Goal: Task Accomplishment & Management: Use online tool/utility

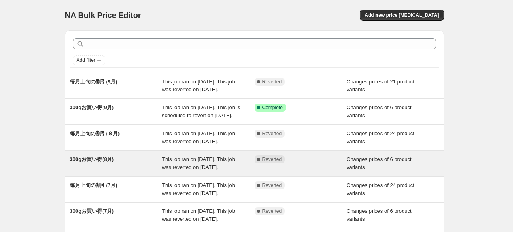
click at [208, 170] on span "This job ran on [DATE]. This job was reverted on [DATE]." at bounding box center [198, 163] width 73 height 14
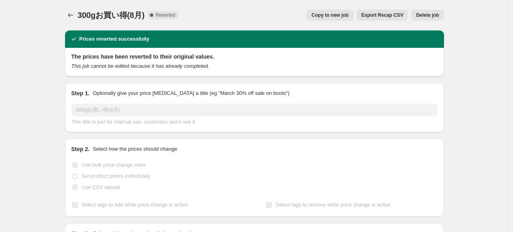
click at [333, 16] on span "Copy to new job" at bounding box center [330, 15] width 37 height 6
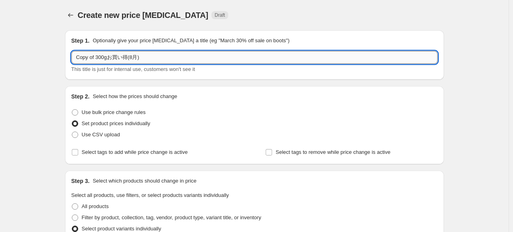
click at [134, 57] on input "Copy of 300gお買い得(8月)" at bounding box center [254, 57] width 366 height 13
click at [96, 55] on input "Copy of 300gお買い得(10月)" at bounding box center [254, 57] width 366 height 13
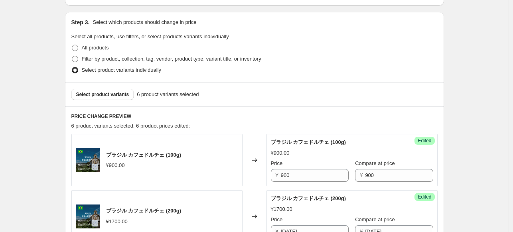
scroll to position [160, 0]
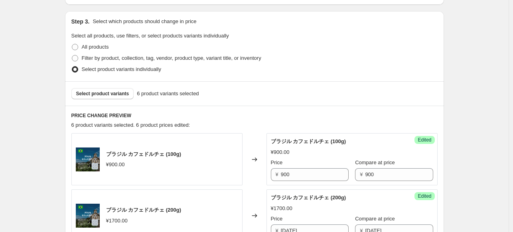
type input "300gお買い得(10月)"
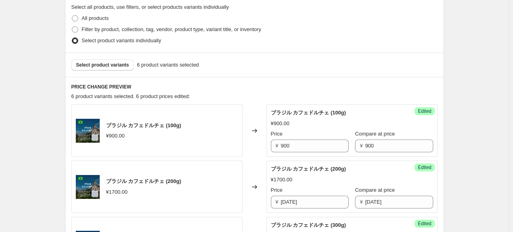
scroll to position [199, 0]
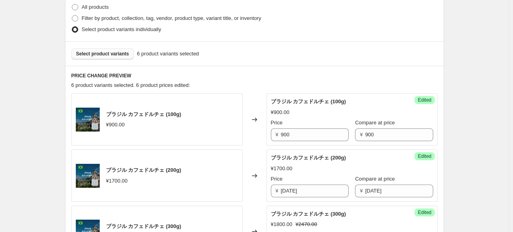
click at [112, 53] on span "Select product variants" at bounding box center [102, 54] width 53 height 6
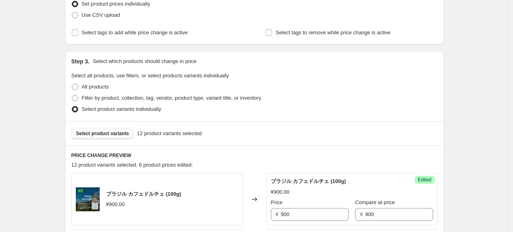
scroll to position [160, 0]
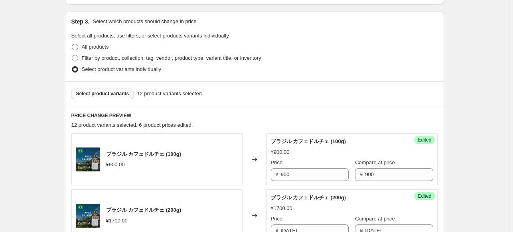
click at [121, 95] on span "Select product variants" at bounding box center [102, 94] width 53 height 6
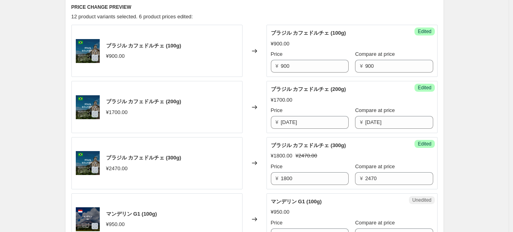
scroll to position [199, 0]
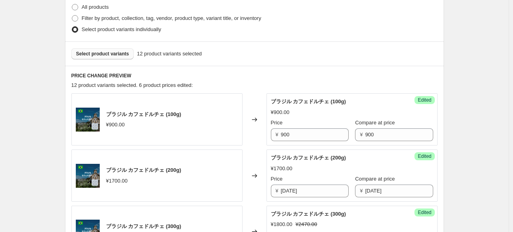
click at [96, 54] on span "Select product variants" at bounding box center [102, 54] width 53 height 6
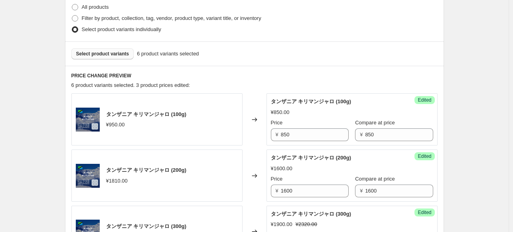
click at [95, 52] on span "Select product variants" at bounding box center [102, 54] width 53 height 6
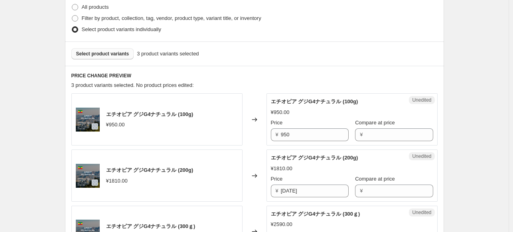
click at [112, 51] on span "Select product variants" at bounding box center [102, 54] width 53 height 6
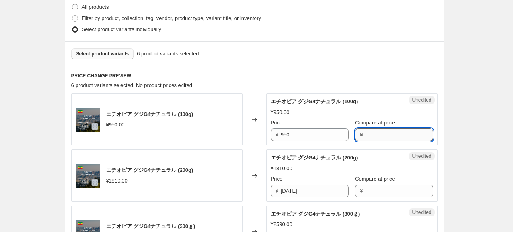
click at [376, 134] on input "Compare at price" at bounding box center [399, 134] width 68 height 13
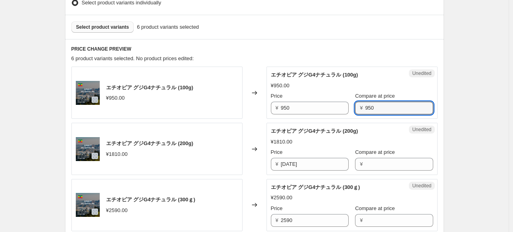
scroll to position [239, 0]
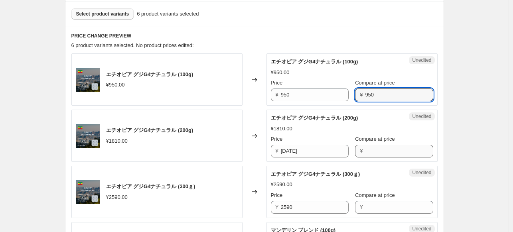
type input "950"
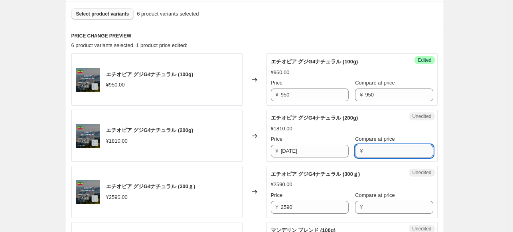
click at [368, 148] on input "Compare at price" at bounding box center [399, 151] width 68 height 13
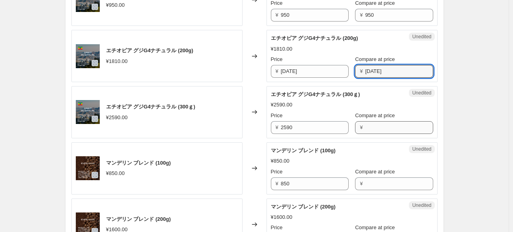
type input "[DATE]"
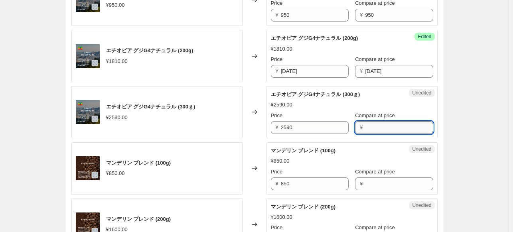
click at [370, 126] on input "Compare at price" at bounding box center [399, 127] width 68 height 13
type input "2590"
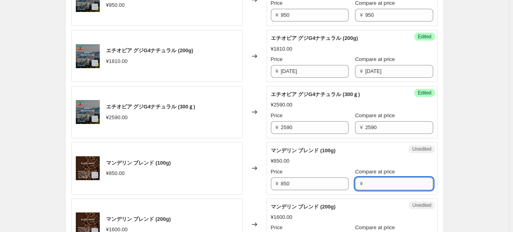
click at [375, 184] on input "Compare at price" at bounding box center [399, 184] width 68 height 13
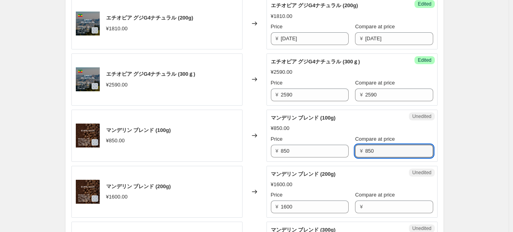
scroll to position [399, 0]
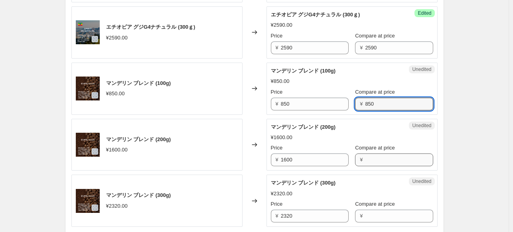
type input "850"
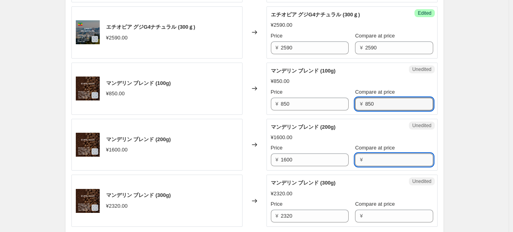
click at [373, 162] on input "Compare at price" at bounding box center [399, 160] width 68 height 13
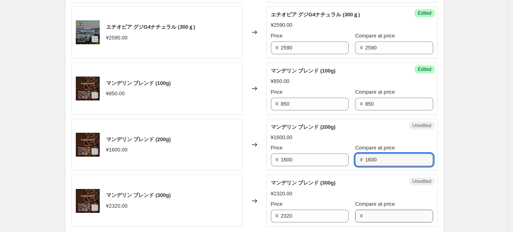
type input "1600"
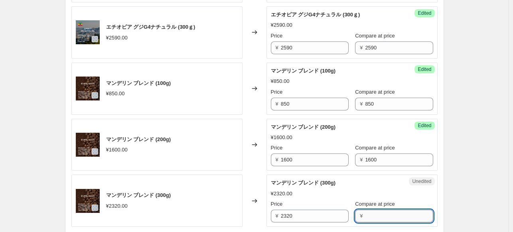
click at [365, 218] on input "Compare at price" at bounding box center [399, 216] width 68 height 13
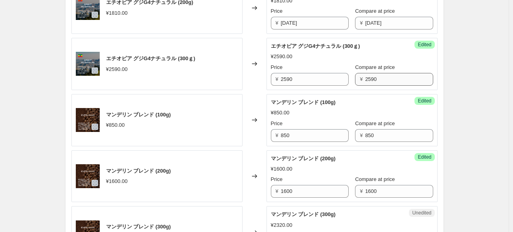
scroll to position [319, 0]
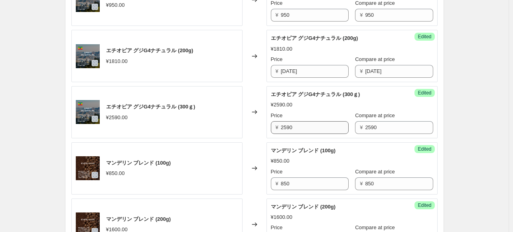
type input "2320"
click at [308, 127] on input "2590" at bounding box center [315, 127] width 68 height 13
type input "2"
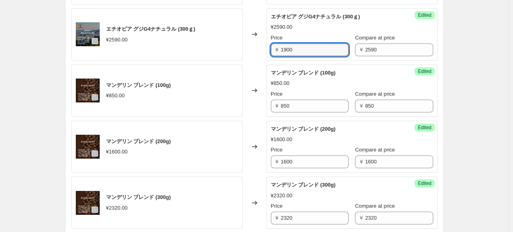
scroll to position [399, 0]
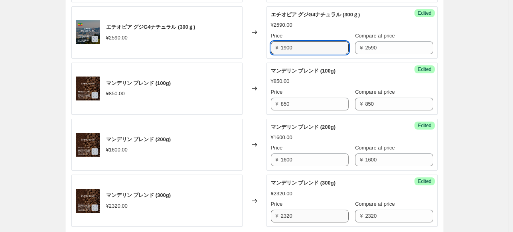
type input "1900"
click at [305, 215] on input "2320" at bounding box center [315, 216] width 68 height 13
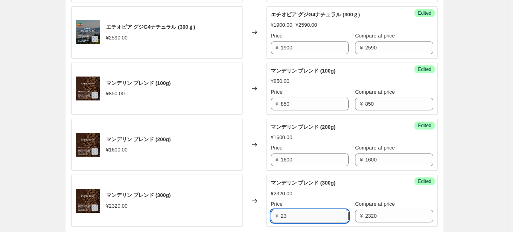
type input "2"
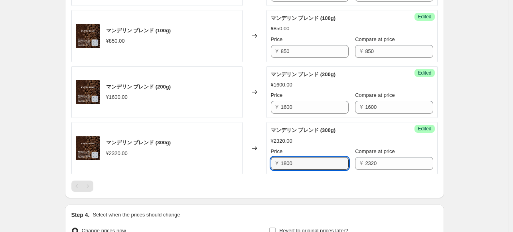
scroll to position [519, 0]
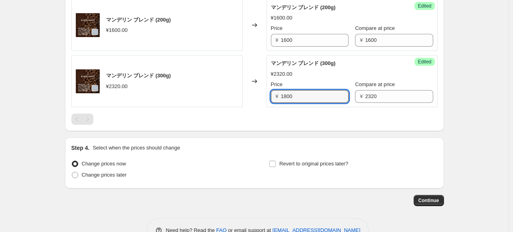
type input "1800"
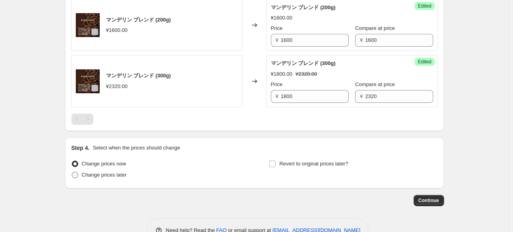
click at [77, 174] on span at bounding box center [75, 175] width 6 height 6
click at [72, 172] on input "Change prices later" at bounding box center [72, 172] width 0 height 0
radio input "true"
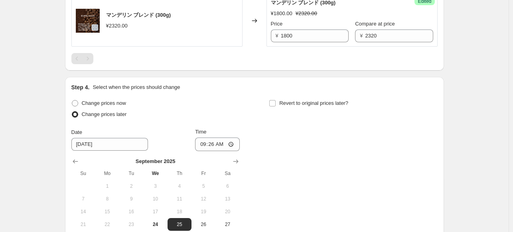
scroll to position [598, 0]
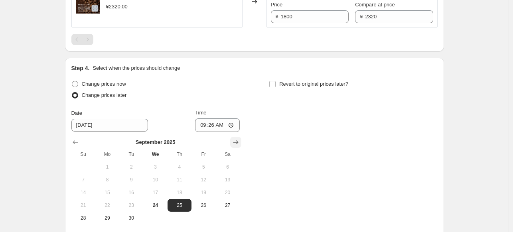
click at [238, 142] on icon "Show next month, October 2025" at bounding box center [236, 142] width 8 height 8
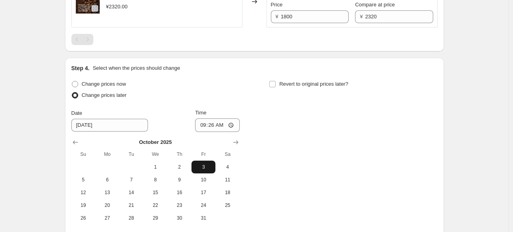
click at [202, 164] on span "3" at bounding box center [204, 167] width 18 height 6
type input "[DATE]"
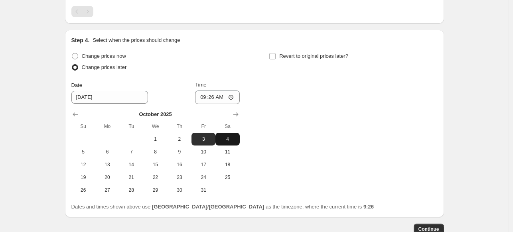
scroll to position [638, 0]
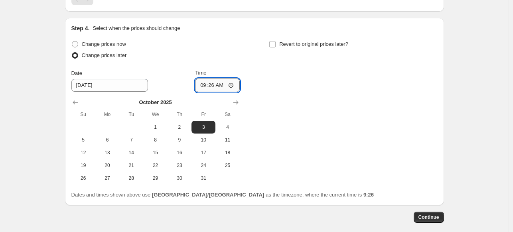
click at [233, 85] on input "09:26" at bounding box center [217, 86] width 45 height 14
type input "00:00"
click at [307, 135] on div "Change prices now Change prices later Date [DATE] Time 00:00 [DATE] Su Mo Tu We…" at bounding box center [254, 112] width 366 height 146
click at [274, 44] on input "Revert to original prices later?" at bounding box center [272, 44] width 6 height 6
checkbox input "true"
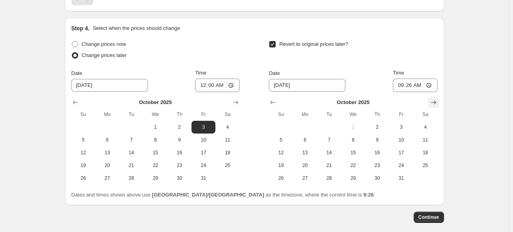
click at [434, 103] on icon "Show next month, November 2025" at bounding box center [434, 103] width 8 height 8
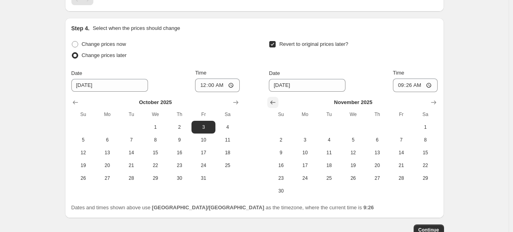
click at [271, 101] on icon "Show previous month, October 2025" at bounding box center [273, 103] width 8 height 8
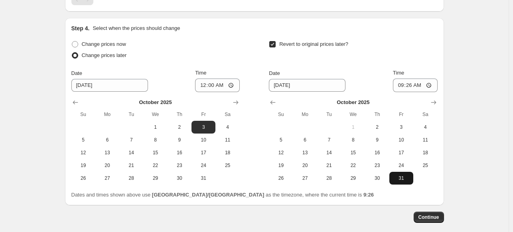
click at [403, 178] on span "31" at bounding box center [402, 178] width 18 height 6
type input "[DATE]"
click at [430, 86] on input "09:26" at bounding box center [415, 86] width 45 height 14
type input "23:59"
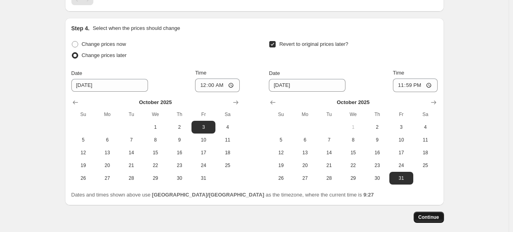
click at [434, 214] on span "Continue" at bounding box center [428, 217] width 21 height 6
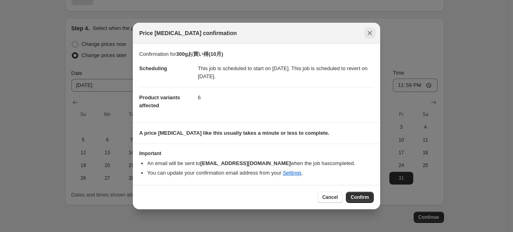
click at [369, 33] on icon "Close" at bounding box center [370, 33] width 4 height 4
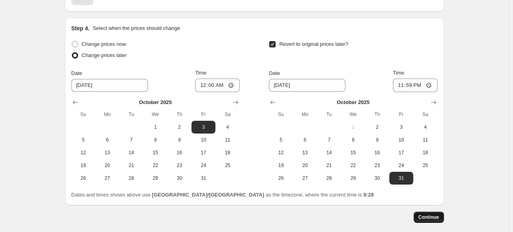
click at [424, 214] on span "Continue" at bounding box center [428, 217] width 21 height 6
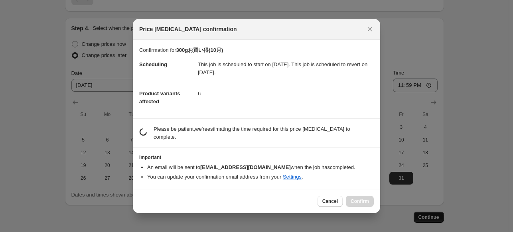
scroll to position [0, 0]
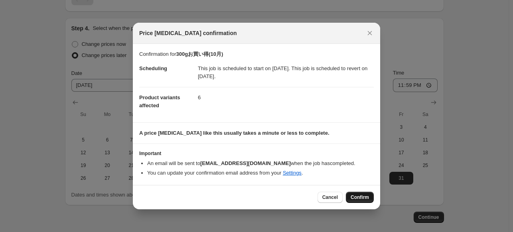
click at [358, 199] on span "Confirm" at bounding box center [360, 197] width 18 height 6
type input "300gお買い得(10月)"
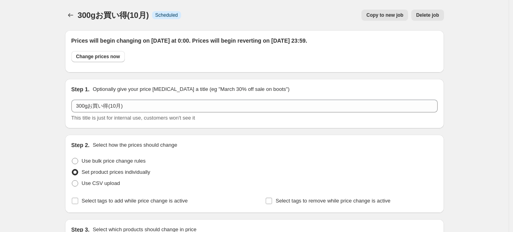
scroll to position [638, 0]
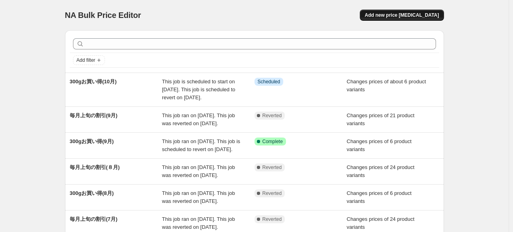
click at [398, 16] on span "Add new price [MEDICAL_DATA]" at bounding box center [402, 15] width 74 height 6
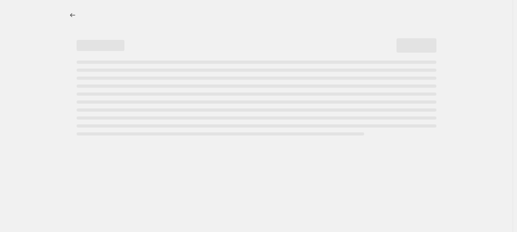
select select "percentage"
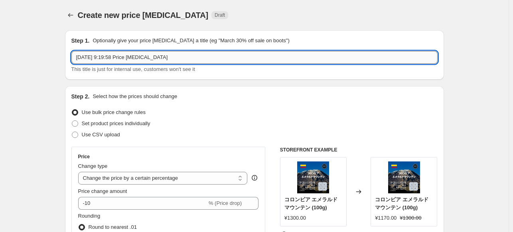
drag, startPoint x: 77, startPoint y: 57, endPoint x: 189, endPoint y: 52, distance: 111.8
click at [189, 52] on input "[DATE] 9:19:58 Price [MEDICAL_DATA]" at bounding box center [254, 57] width 366 height 13
type input "毎月上旬のセール(10月)"
click at [78, 122] on span at bounding box center [75, 123] width 6 height 6
click at [72, 121] on input "Set product prices individually" at bounding box center [72, 120] width 0 height 0
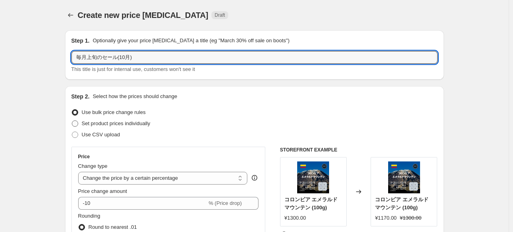
radio input "true"
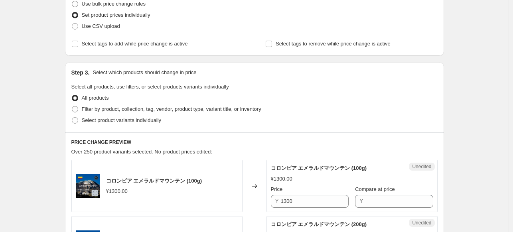
scroll to position [120, 0]
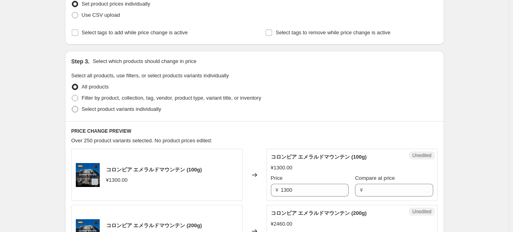
click at [78, 108] on span at bounding box center [75, 109] width 6 height 6
click at [72, 107] on input "Select product variants individually" at bounding box center [72, 106] width 0 height 0
radio input "true"
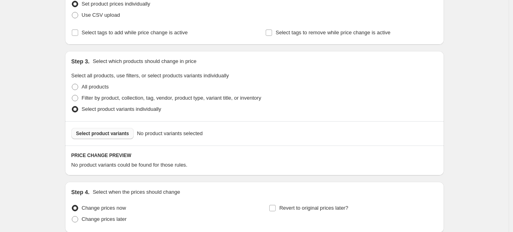
click at [102, 132] on span "Select product variants" at bounding box center [102, 133] width 53 height 6
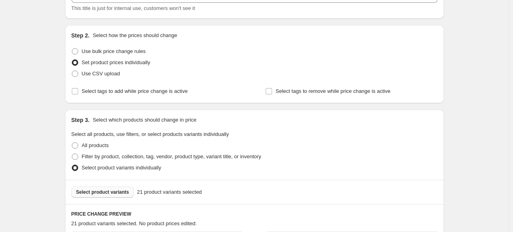
scroll to position [0, 0]
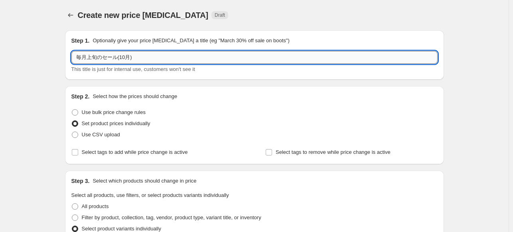
click at [117, 55] on input "毎月上旬のセール(10月)" at bounding box center [254, 57] width 366 height 13
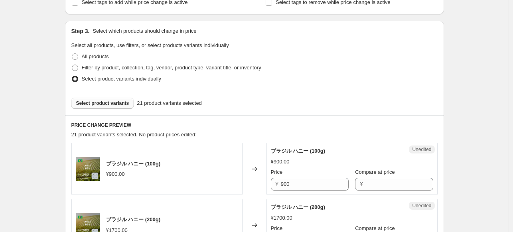
scroll to position [239, 0]
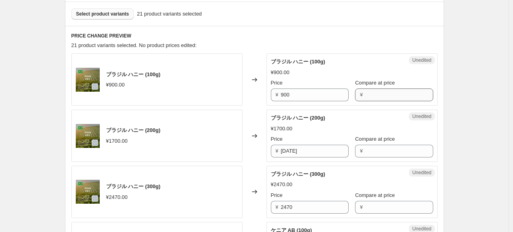
type input "毎月上旬の割引(10月)"
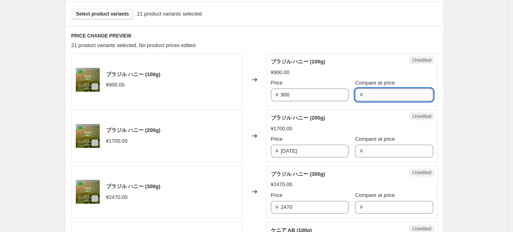
click at [368, 93] on input "Compare at price" at bounding box center [399, 95] width 68 height 13
type input "900"
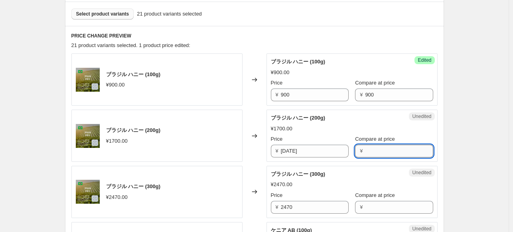
click at [374, 153] on input "Compare at price" at bounding box center [399, 151] width 68 height 13
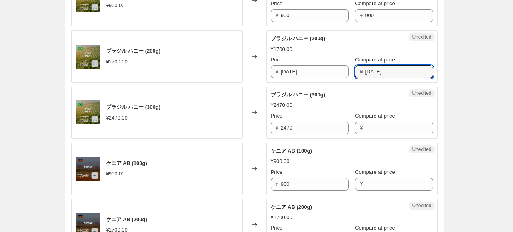
scroll to position [319, 0]
type input "[DATE]"
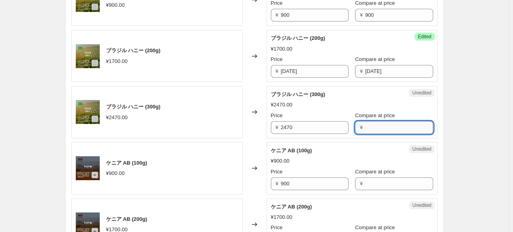
click at [365, 124] on input "Compare at price" at bounding box center [399, 127] width 68 height 13
type input "2470"
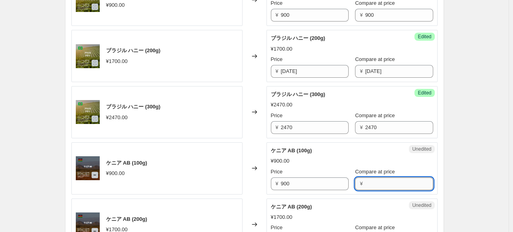
click at [377, 187] on input "Compare at price" at bounding box center [399, 184] width 68 height 13
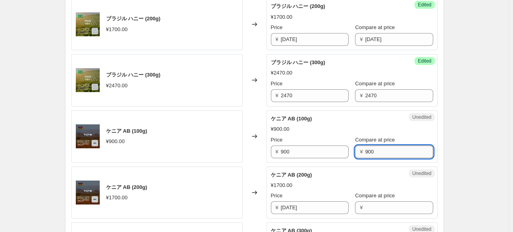
scroll to position [359, 0]
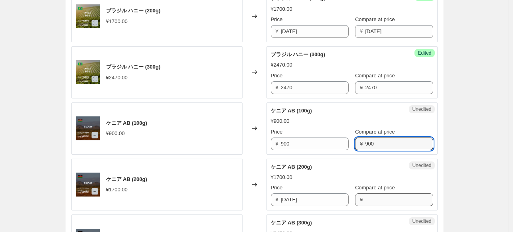
type input "900"
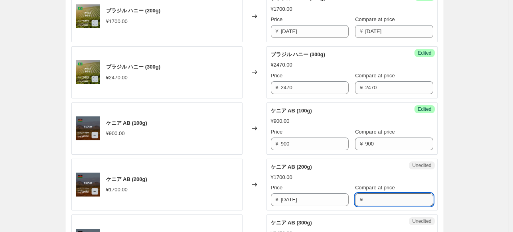
click at [365, 199] on input "Compare at price" at bounding box center [399, 199] width 68 height 13
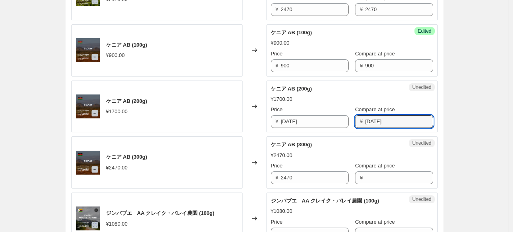
scroll to position [439, 0]
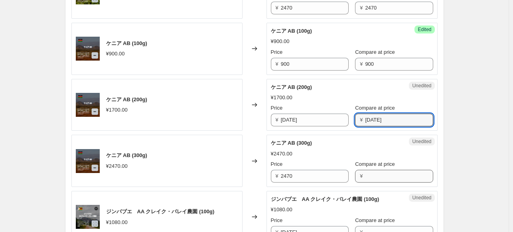
type input "[DATE]"
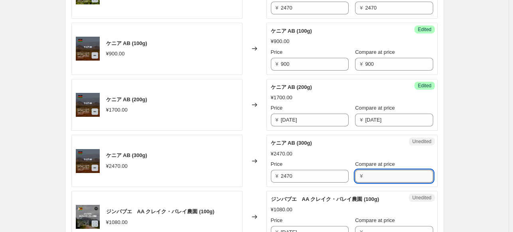
click at [367, 173] on input "Compare at price" at bounding box center [399, 176] width 68 height 13
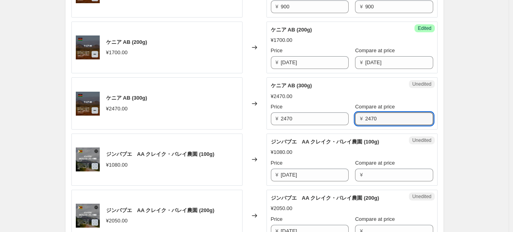
scroll to position [519, 0]
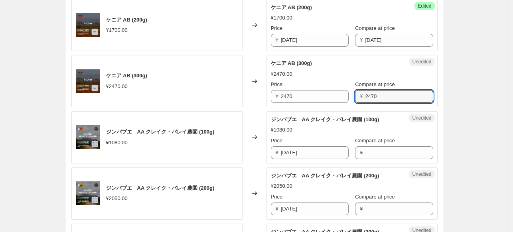
type input "2470"
click at [357, 155] on div "¥" at bounding box center [394, 152] width 78 height 13
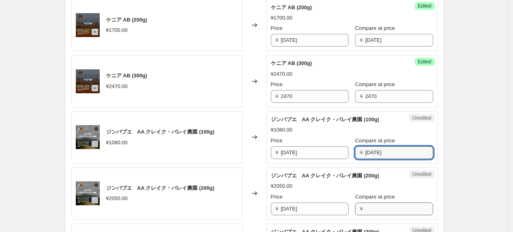
type input "[DATE]"
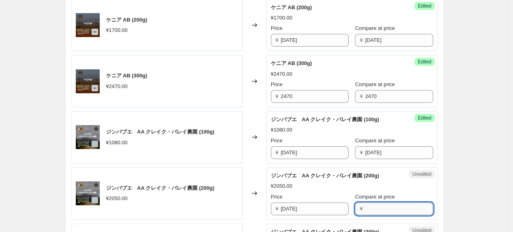
click at [371, 203] on input "Compare at price" at bounding box center [399, 209] width 68 height 13
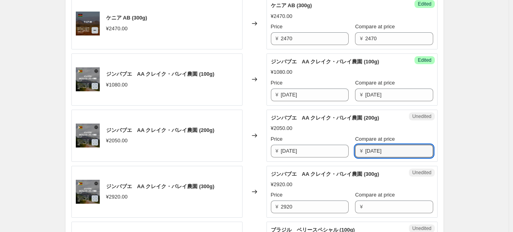
scroll to position [598, 0]
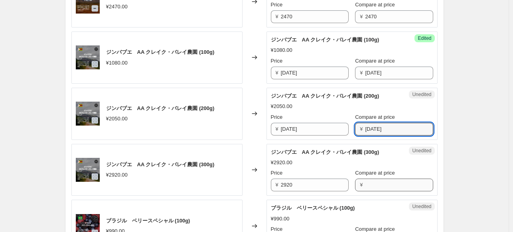
type input "[DATE]"
click at [372, 179] on input "Compare at price" at bounding box center [399, 185] width 68 height 13
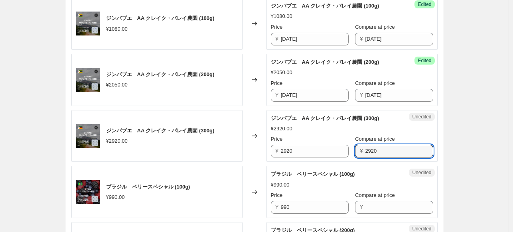
scroll to position [638, 0]
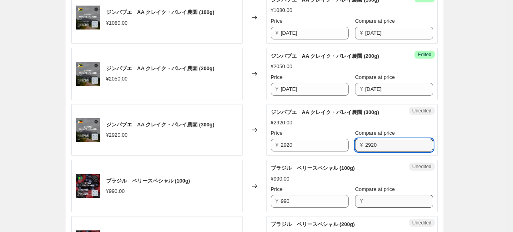
type input "2920"
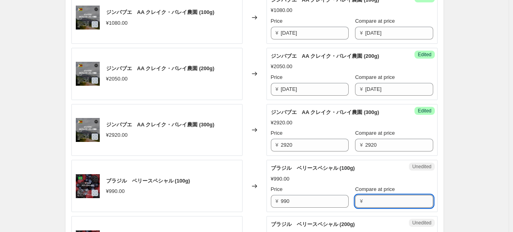
click at [369, 204] on input "Compare at price" at bounding box center [399, 201] width 68 height 13
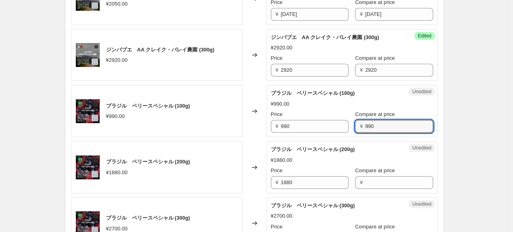
scroll to position [718, 0]
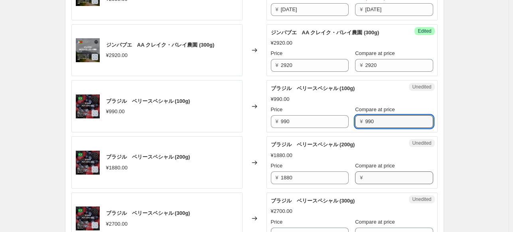
type input "990"
click at [365, 173] on input "Compare at price" at bounding box center [399, 178] width 68 height 13
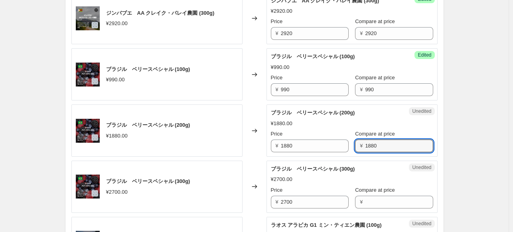
scroll to position [798, 0]
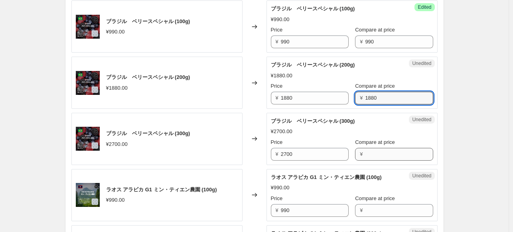
type input "1880"
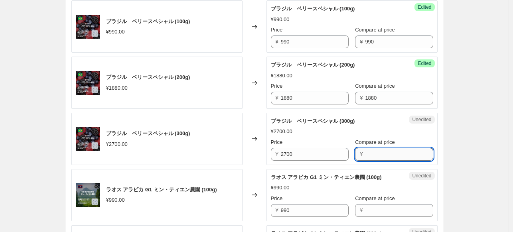
click at [365, 150] on input "Compare at price" at bounding box center [399, 154] width 68 height 13
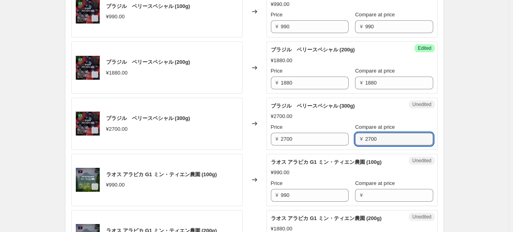
scroll to position [838, 0]
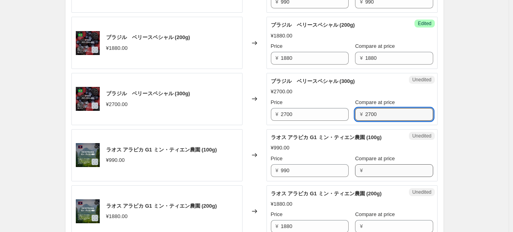
type input "2700"
click at [365, 165] on input "Compare at price" at bounding box center [399, 170] width 68 height 13
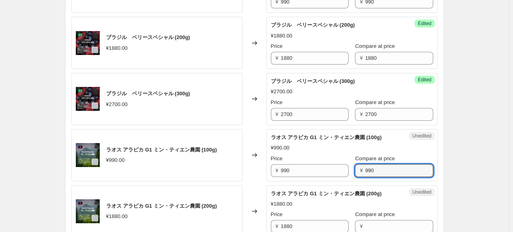
scroll to position [878, 0]
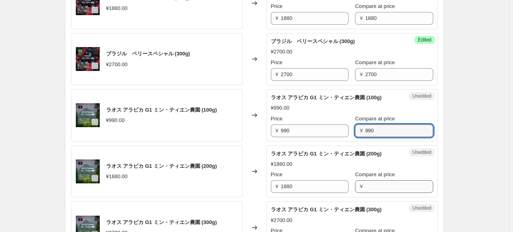
type input "990"
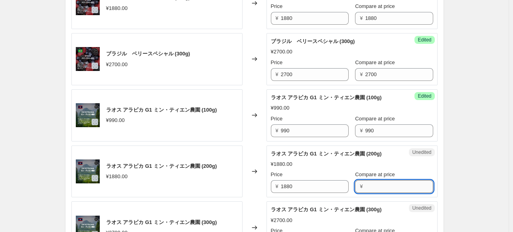
click at [369, 188] on input "Compare at price" at bounding box center [399, 186] width 68 height 13
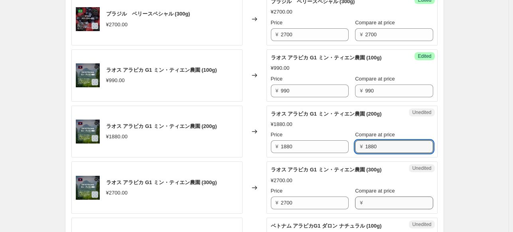
type input "1880"
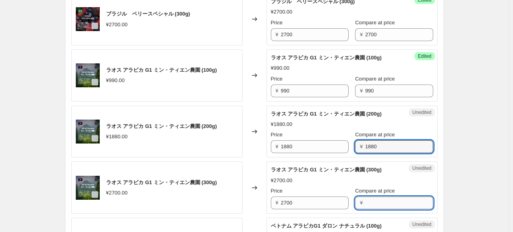
click at [367, 197] on input "Compare at price" at bounding box center [399, 203] width 68 height 13
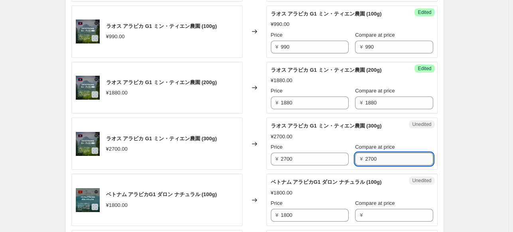
scroll to position [997, 0]
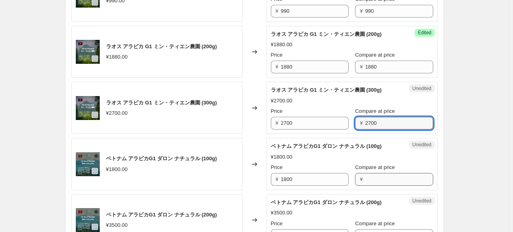
type input "2700"
click at [367, 178] on input "Compare at price" at bounding box center [399, 179] width 68 height 13
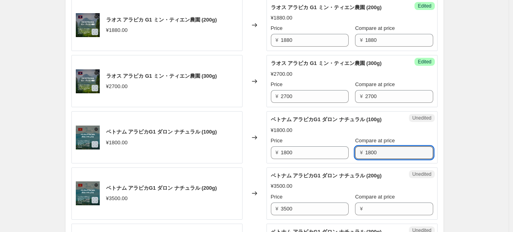
scroll to position [1037, 0]
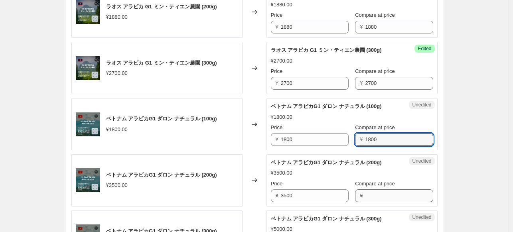
type input "1800"
click at [367, 189] on input "Compare at price" at bounding box center [399, 195] width 68 height 13
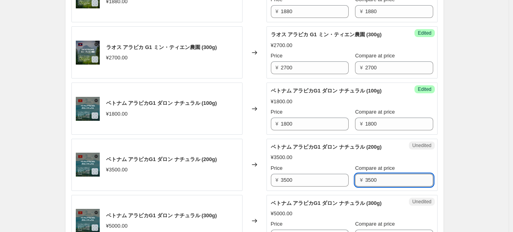
scroll to position [1077, 0]
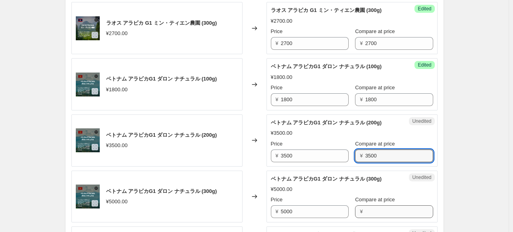
type input "3500"
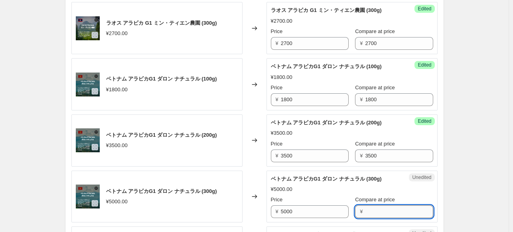
click at [365, 208] on input "Compare at price" at bounding box center [399, 211] width 68 height 13
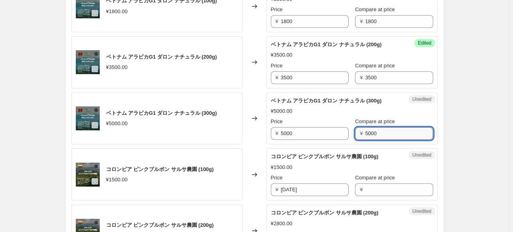
scroll to position [1157, 0]
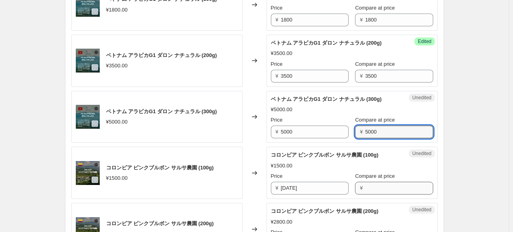
type input "5000"
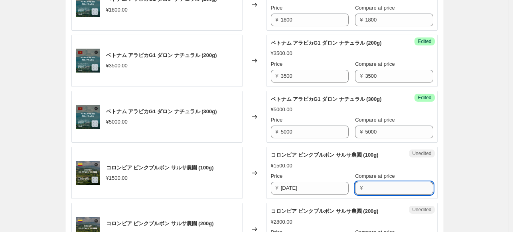
click at [377, 185] on input "Compare at price" at bounding box center [399, 188] width 68 height 13
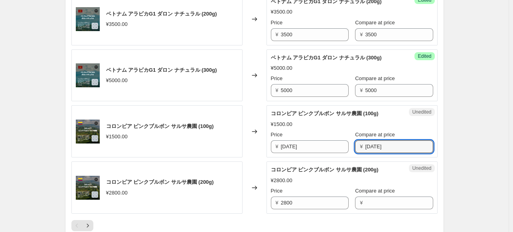
scroll to position [1237, 0]
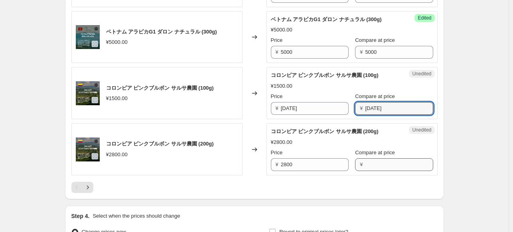
type input "[DATE]"
click at [375, 162] on input "Compare at price" at bounding box center [399, 164] width 68 height 13
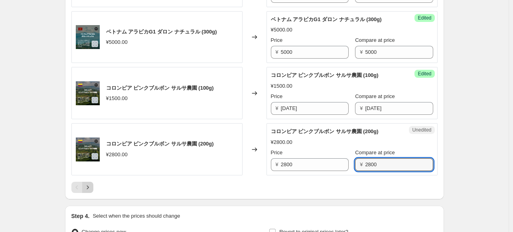
type input "2800"
click at [91, 185] on icon "Next" at bounding box center [88, 187] width 8 height 8
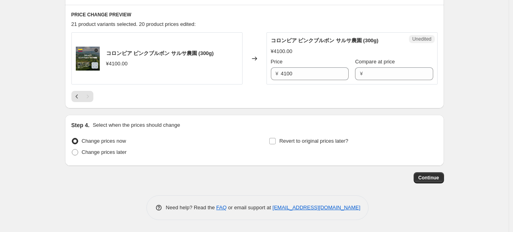
scroll to position [260, 0]
click at [371, 71] on input "Compare at price" at bounding box center [399, 74] width 68 height 13
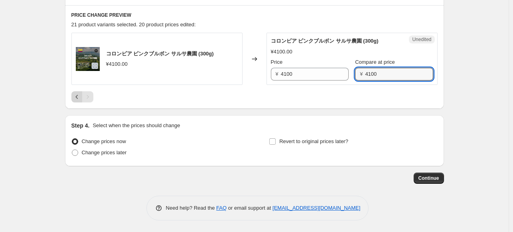
type input "4100"
click at [76, 97] on icon "Previous" at bounding box center [77, 97] width 8 height 8
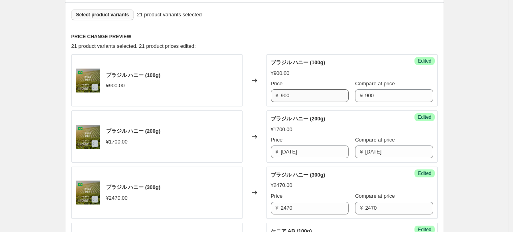
scroll to position [238, 0]
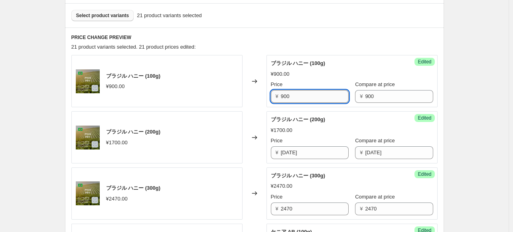
click at [300, 95] on input "900" at bounding box center [315, 96] width 68 height 13
type input "9"
type input "700"
click at [302, 150] on input "[DATE]" at bounding box center [315, 152] width 68 height 13
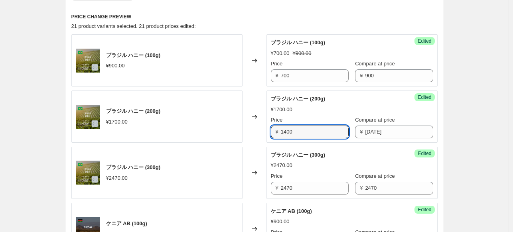
scroll to position [278, 0]
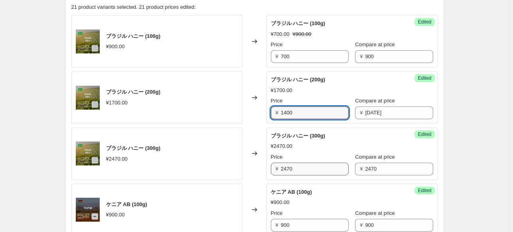
type input "1400"
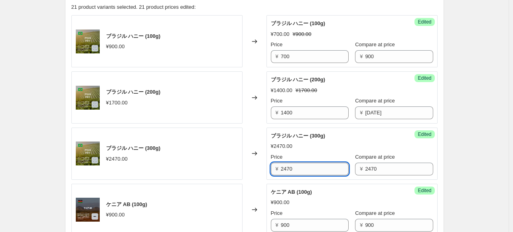
click at [305, 170] on input "2470" at bounding box center [315, 169] width 68 height 13
type input "2100"
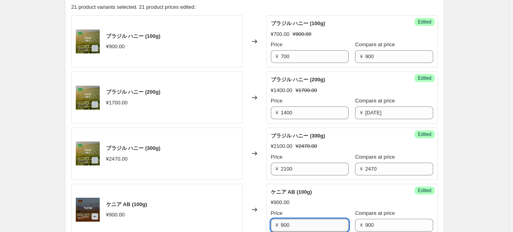
click at [305, 223] on input "900" at bounding box center [315, 225] width 68 height 13
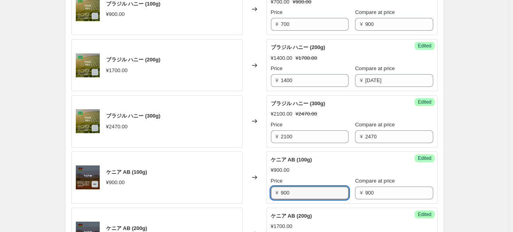
scroll to position [357, 0]
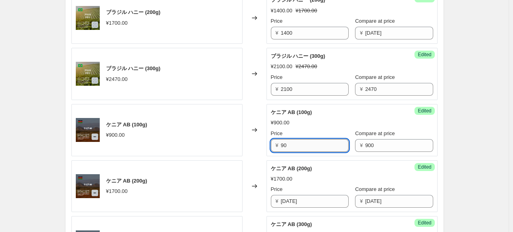
type input "9"
type input "700"
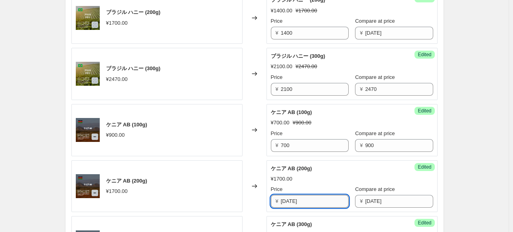
click at [299, 200] on input "[DATE]" at bounding box center [315, 201] width 68 height 13
type input "1"
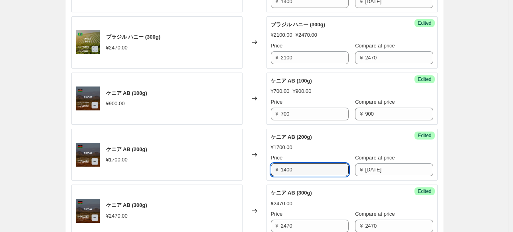
scroll to position [397, 0]
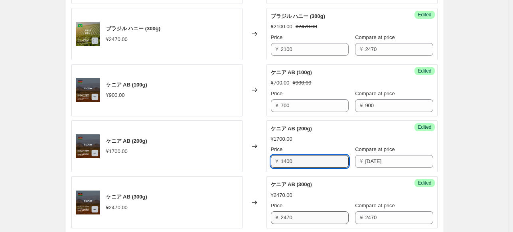
type input "1400"
click at [305, 214] on input "2470" at bounding box center [315, 217] width 68 height 13
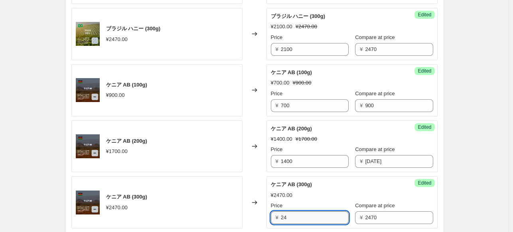
type input "2"
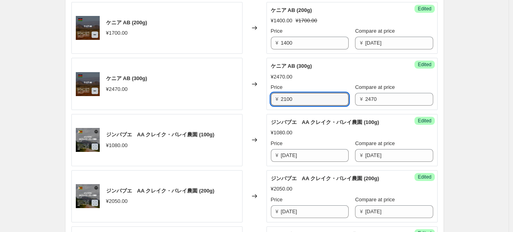
scroll to position [517, 0]
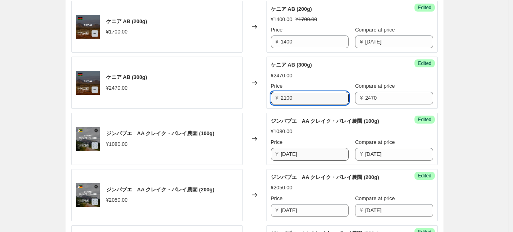
type input "2100"
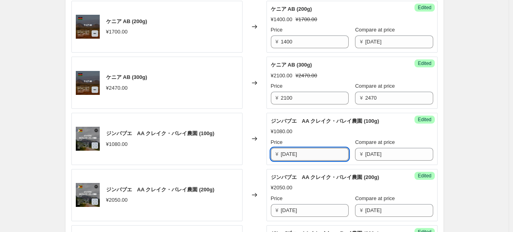
click at [305, 151] on input "[DATE]" at bounding box center [315, 154] width 68 height 13
type input "1"
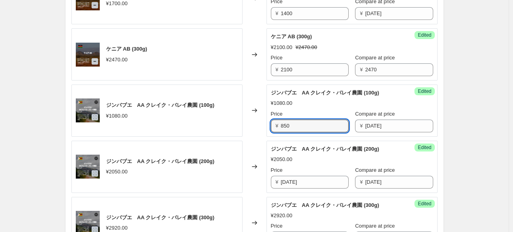
scroll to position [557, 0]
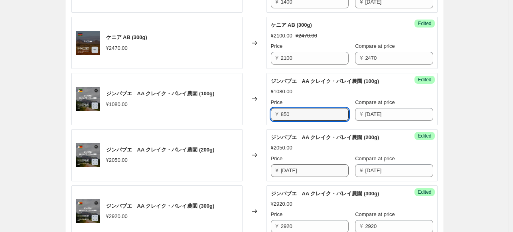
type input "850"
click at [306, 165] on input "[DATE]" at bounding box center [315, 170] width 68 height 13
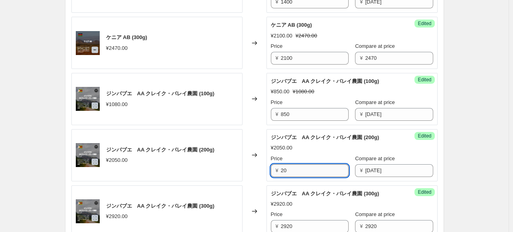
type input "2"
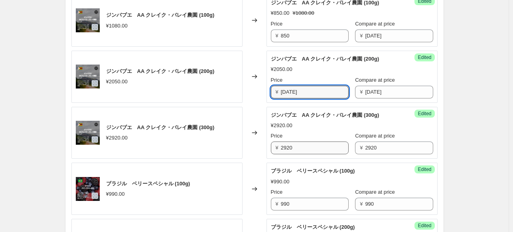
scroll to position [637, 0]
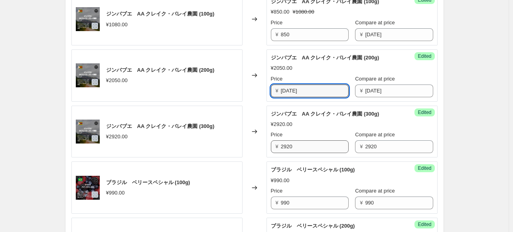
type input "[DATE]"
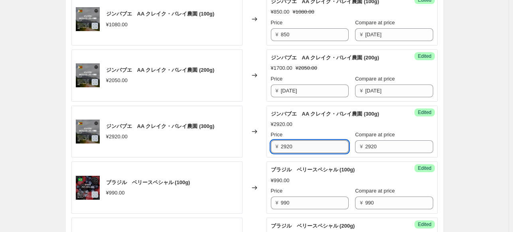
click at [309, 145] on input "2920" at bounding box center [315, 146] width 68 height 13
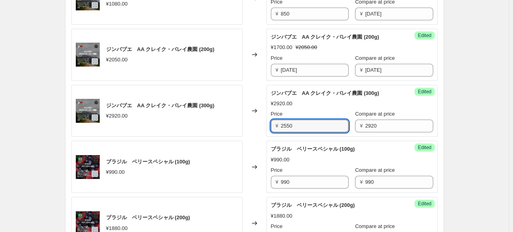
scroll to position [677, 0]
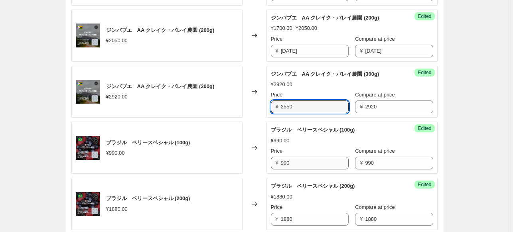
type input "2550"
click at [307, 163] on input "990" at bounding box center [315, 163] width 68 height 13
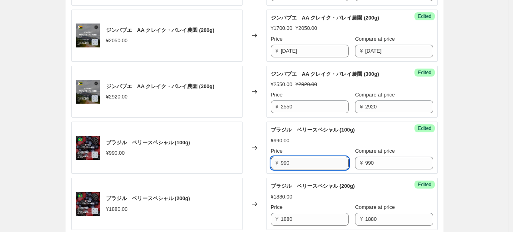
click at [306, 162] on input "990" at bounding box center [315, 163] width 68 height 13
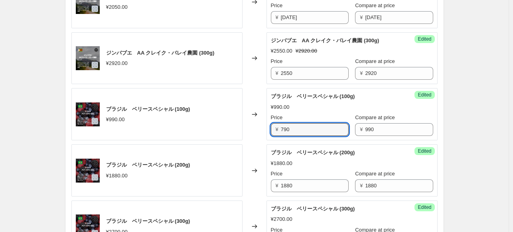
scroll to position [716, 0]
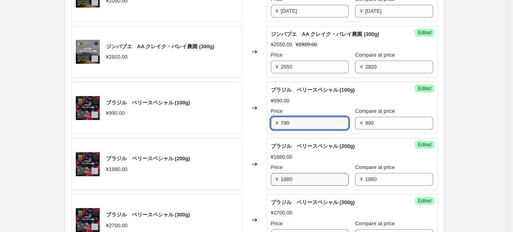
type input "790"
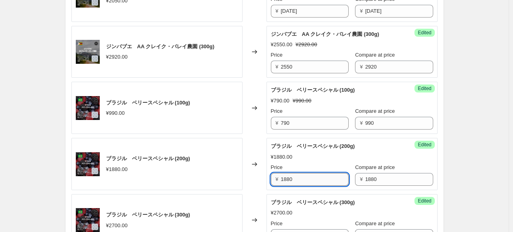
click at [306, 173] on input "1880" at bounding box center [315, 179] width 68 height 13
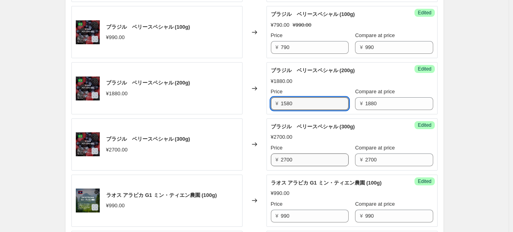
scroll to position [796, 0]
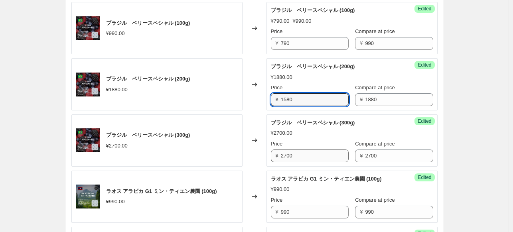
type input "1580"
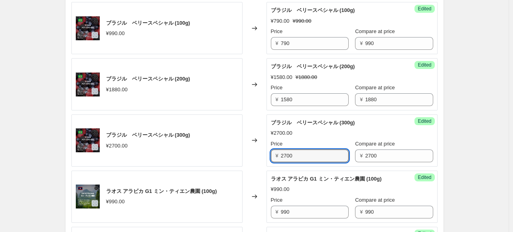
drag, startPoint x: 298, startPoint y: 156, endPoint x: 256, endPoint y: 156, distance: 41.9
click at [258, 156] on div "ブラジル　ベリースペシャル (300g) ¥2700.00 Changed to Success Edited ブラジル　ベリースペシャル (300g) ¥2…" at bounding box center [254, 140] width 366 height 52
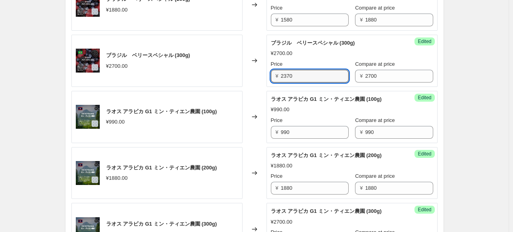
scroll to position [876, 0]
type input "2370"
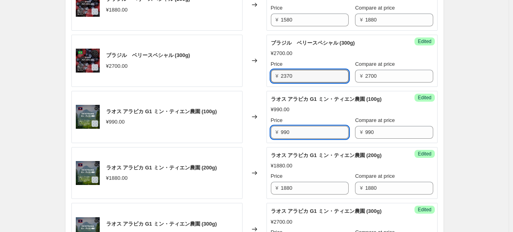
click at [311, 132] on input "990" at bounding box center [315, 132] width 68 height 13
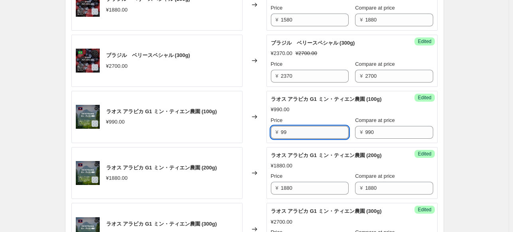
type input "9"
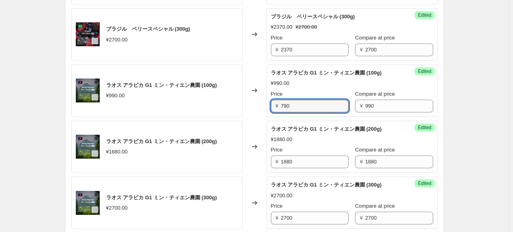
scroll to position [916, 0]
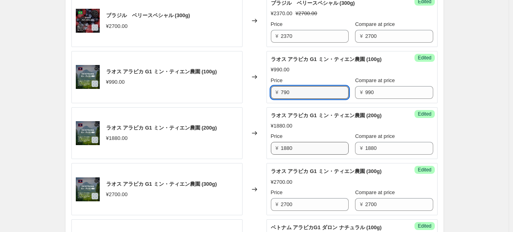
type input "790"
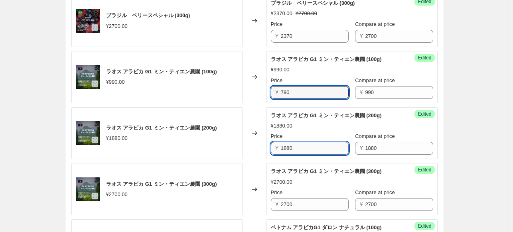
click at [304, 146] on input "1880" at bounding box center [315, 148] width 68 height 13
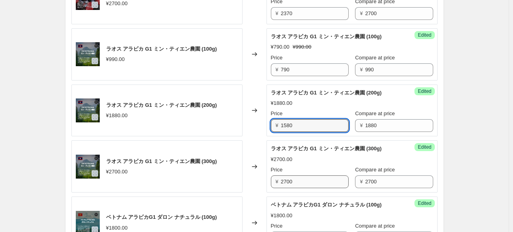
scroll to position [956, 0]
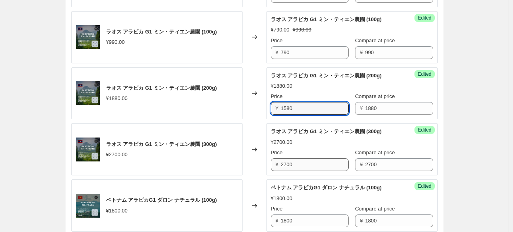
type input "1580"
click at [306, 166] on input "2700" at bounding box center [315, 164] width 68 height 13
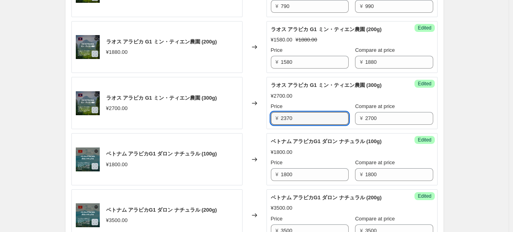
scroll to position [1036, 0]
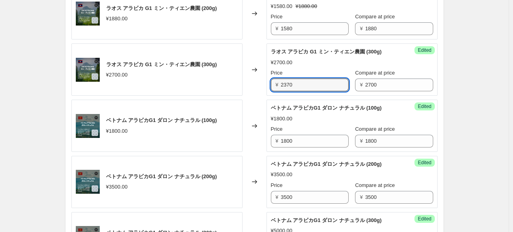
type input "2370"
click at [309, 146] on div "Success Edited ベトナム アラビカG1 ダロン ナチュラル (100g) ¥1800.00 Price ¥ [DATE] Compare at …" at bounding box center [351, 126] width 171 height 52
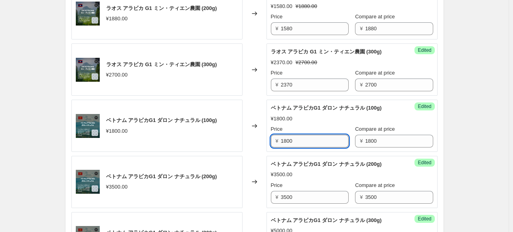
click at [309, 140] on input "1800" at bounding box center [315, 141] width 68 height 13
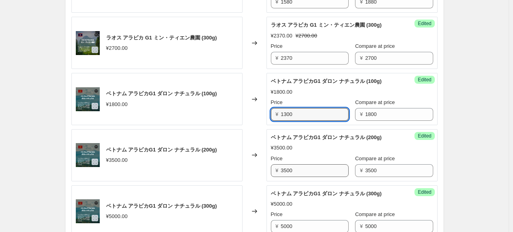
scroll to position [1075, 0]
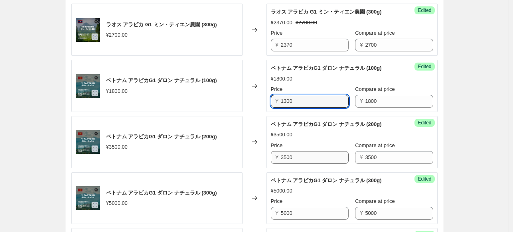
type input "1300"
click at [297, 160] on input "3500" at bounding box center [315, 157] width 68 height 13
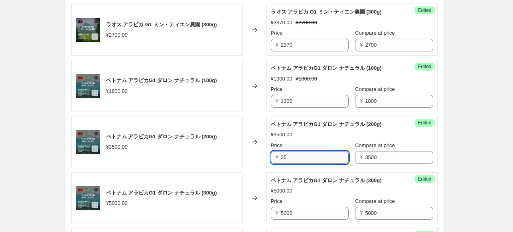
type input "3"
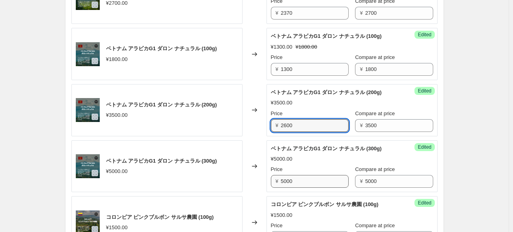
scroll to position [1115, 0]
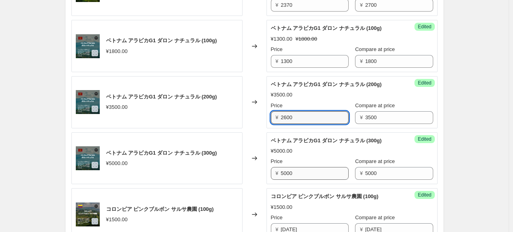
type input "2600"
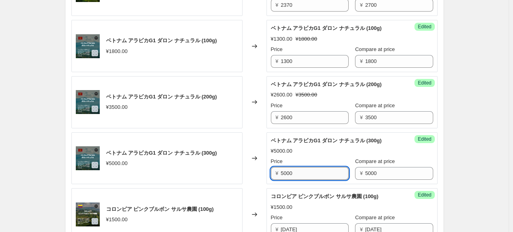
click at [304, 172] on input "5000" at bounding box center [315, 173] width 68 height 13
type input "5"
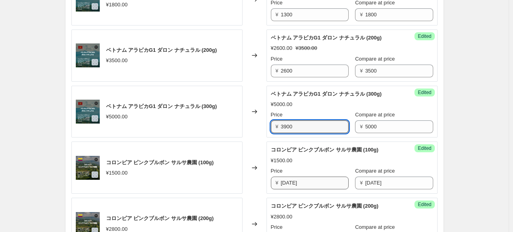
scroll to position [1195, 0]
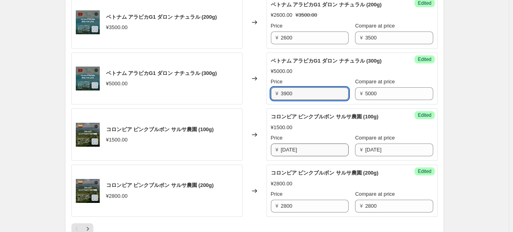
type input "3900"
click at [301, 148] on input "[DATE]" at bounding box center [315, 150] width 68 height 13
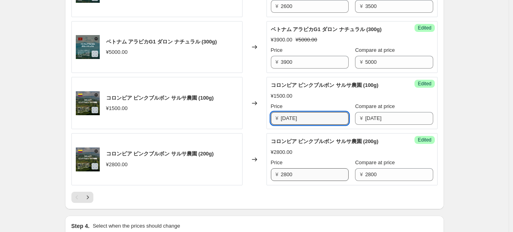
scroll to position [1235, 0]
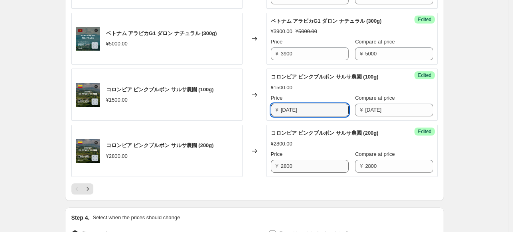
type input "[DATE]"
click at [304, 165] on input "2800" at bounding box center [315, 166] width 68 height 13
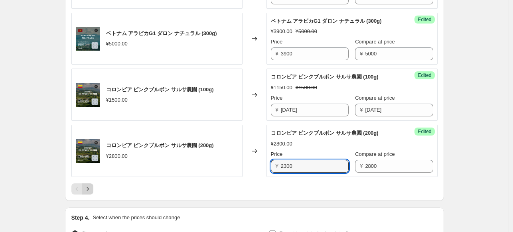
type input "2300"
click at [92, 185] on icon "Next" at bounding box center [88, 189] width 8 height 8
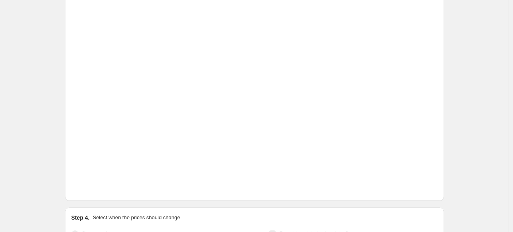
scroll to position [260, 0]
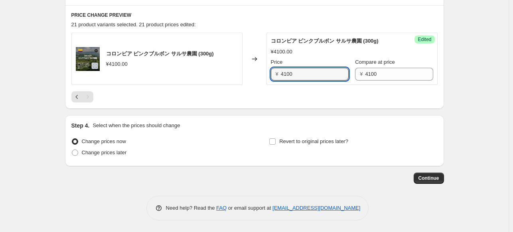
drag, startPoint x: 298, startPoint y: 73, endPoint x: 264, endPoint y: 75, distance: 34.4
click at [265, 75] on div "コロンビア ピンクブルボン サルサ農園 (300g) ¥4100.00 Changed to Success Edited コロンビア ピンクブルボン サルサ…" at bounding box center [254, 59] width 366 height 52
type input "3450"
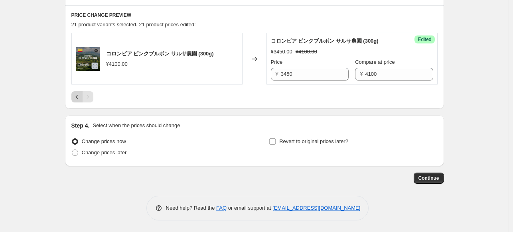
click at [78, 94] on icon "Previous" at bounding box center [77, 97] width 8 height 8
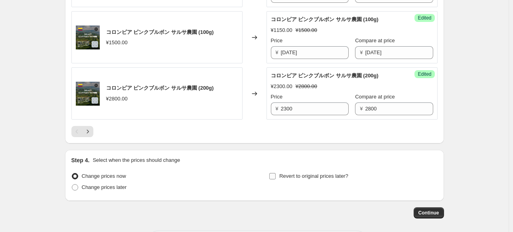
scroll to position [1324, 0]
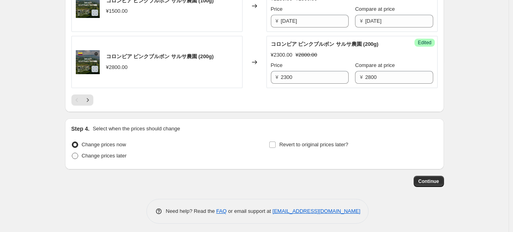
click at [77, 153] on span at bounding box center [75, 156] width 6 height 6
click at [72, 153] on input "Change prices later" at bounding box center [72, 153] width 0 height 0
radio input "true"
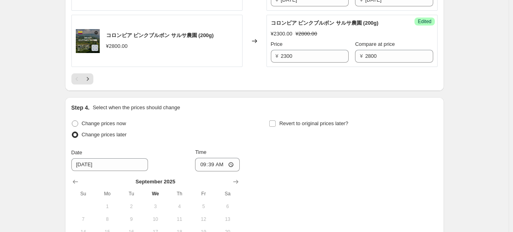
scroll to position [1364, 0]
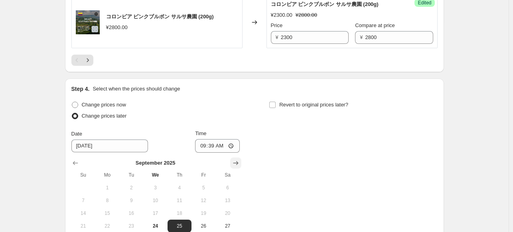
click at [235, 159] on icon "Show next month, October 2025" at bounding box center [236, 163] width 8 height 8
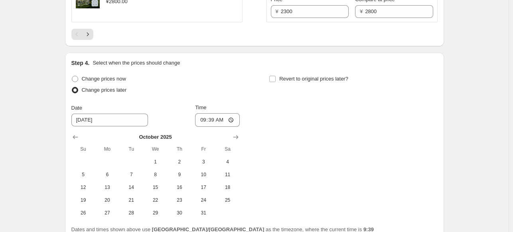
scroll to position [1404, 0]
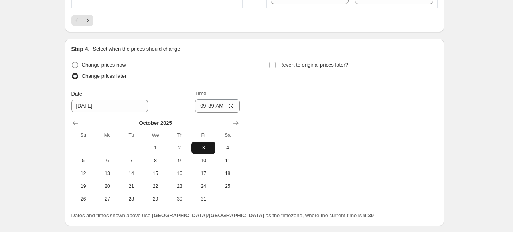
click at [199, 145] on span "3" at bounding box center [204, 148] width 18 height 6
type input "[DATE]"
click at [229, 101] on input "09:39" at bounding box center [217, 106] width 45 height 14
type input "00:00"
click at [271, 62] on input "Revert to original prices later?" at bounding box center [272, 65] width 6 height 6
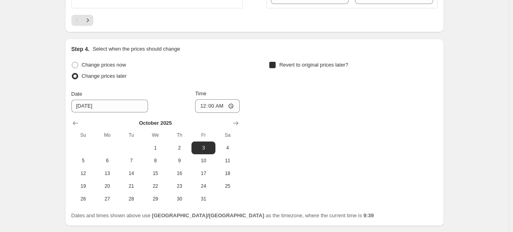
checkbox input "true"
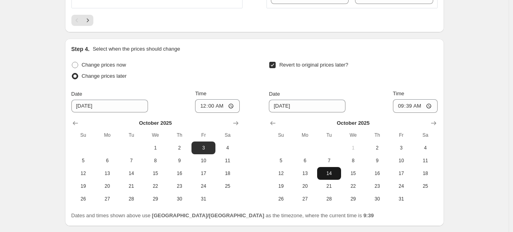
click at [332, 172] on span "14" at bounding box center [329, 173] width 18 height 6
type input "[DATE]"
click at [432, 100] on input "09:39" at bounding box center [415, 106] width 45 height 14
type input "23:59"
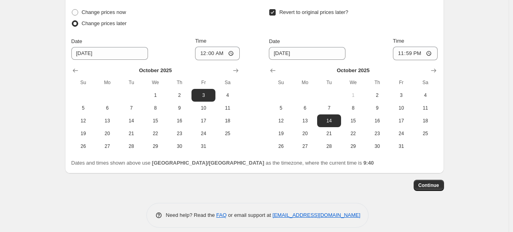
scroll to position [1460, 0]
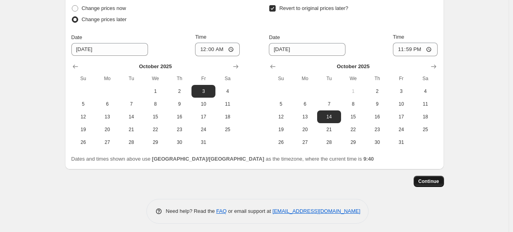
click at [426, 180] on span "Continue" at bounding box center [428, 181] width 21 height 6
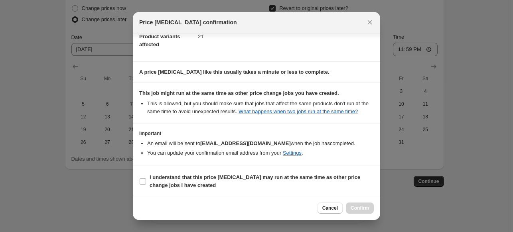
scroll to position [51, 0]
drag, startPoint x: 141, startPoint y: 180, endPoint x: 153, endPoint y: 178, distance: 12.1
click at [141, 180] on input "I understand that this price [MEDICAL_DATA] may run at the same time as other p…" at bounding box center [143, 181] width 6 height 6
checkbox input "true"
click at [363, 205] on span "Confirm" at bounding box center [360, 208] width 18 height 6
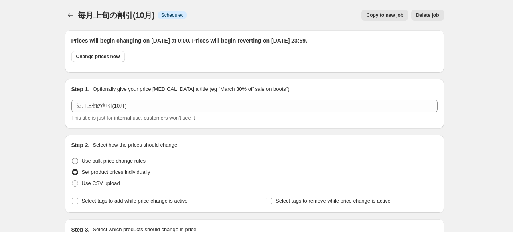
scroll to position [1460, 0]
